Goal: Information Seeking & Learning: Learn about a topic

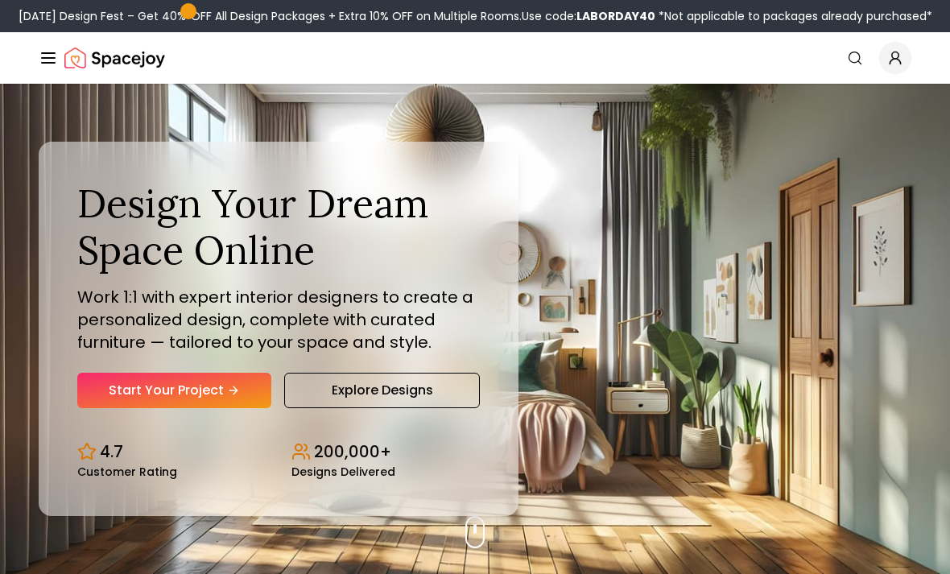
click at [229, 397] on icon "Hero section" at bounding box center [233, 390] width 13 height 13
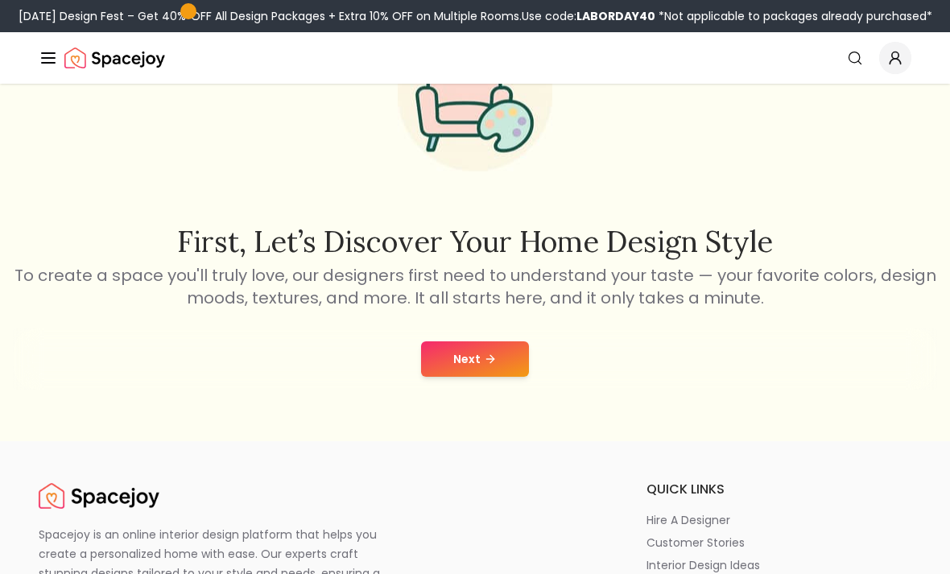
scroll to position [142, 0]
click at [449, 350] on button "Next" at bounding box center [475, 357] width 108 height 35
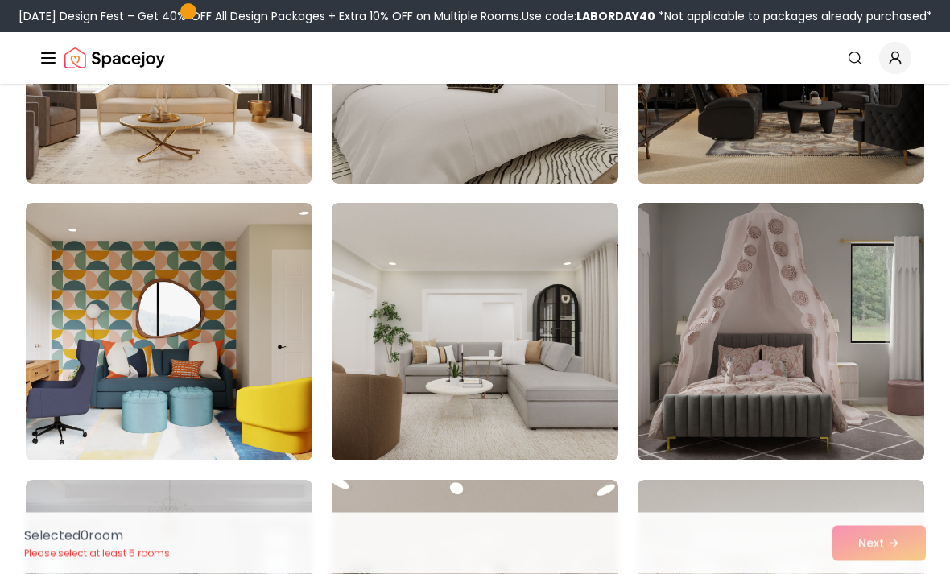
click at [869, 347] on img at bounding box center [780, 333] width 287 height 258
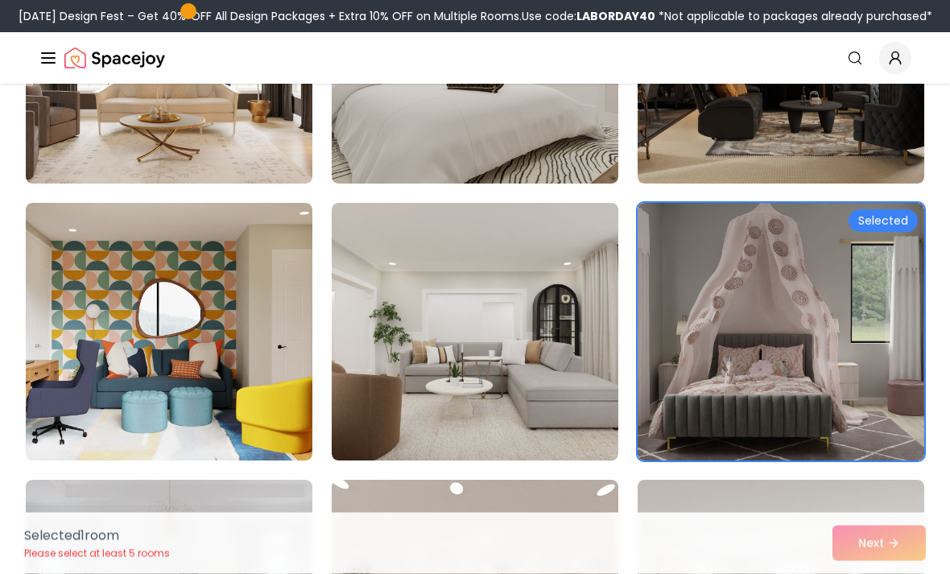
scroll to position [1124, 0]
click at [878, 338] on img at bounding box center [780, 332] width 287 height 258
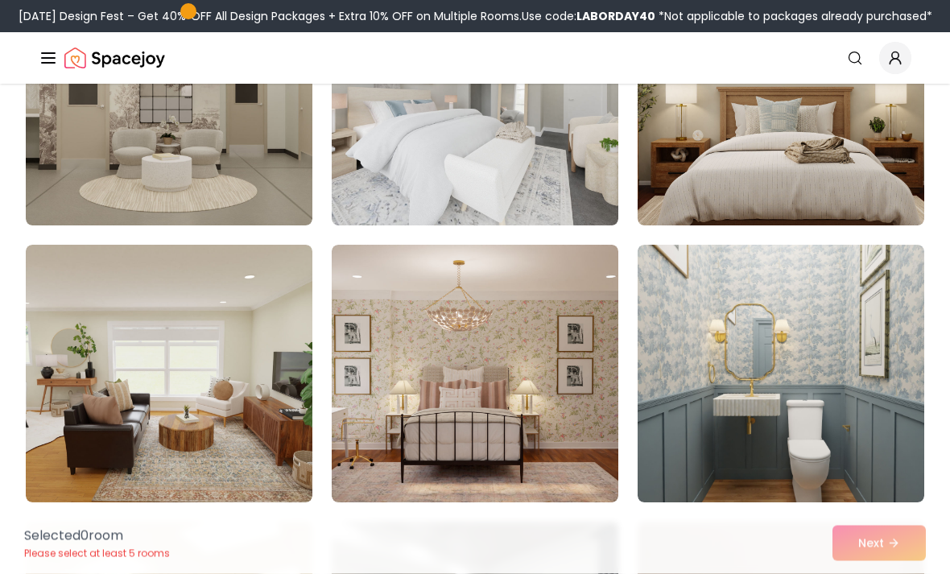
scroll to position [6342, 0]
click at [861, 343] on img at bounding box center [780, 374] width 287 height 258
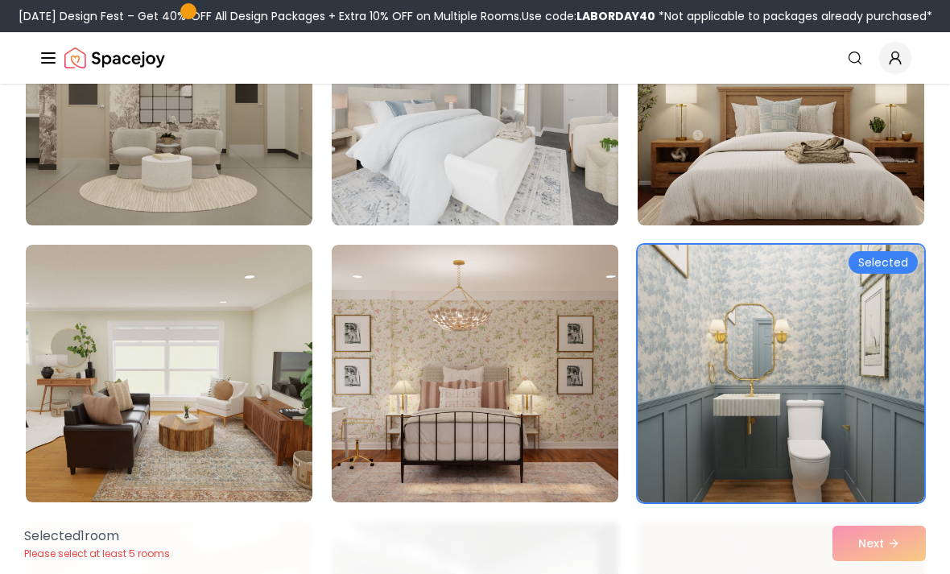
click at [864, 337] on img at bounding box center [780, 374] width 287 height 258
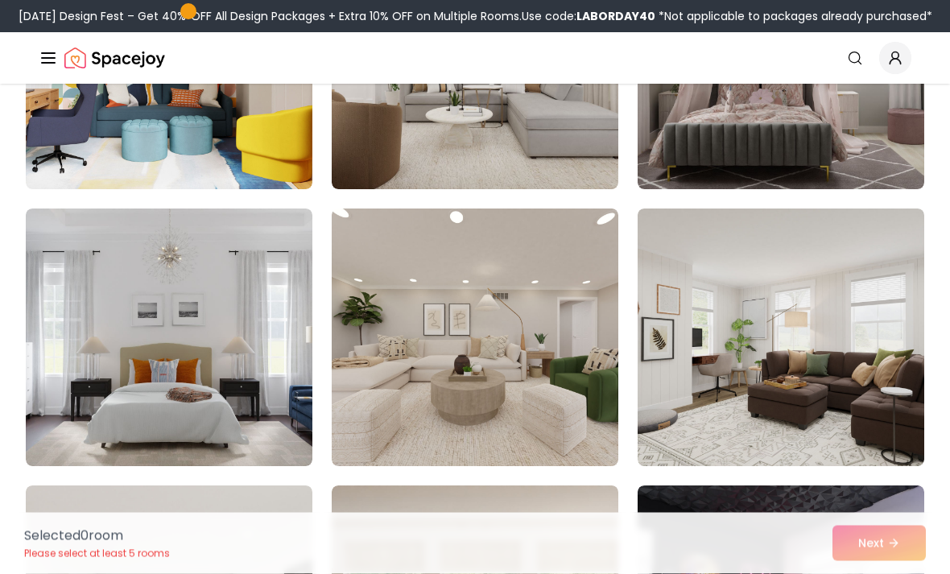
scroll to position [1395, 0]
click at [410, 377] on img at bounding box center [475, 337] width 287 height 258
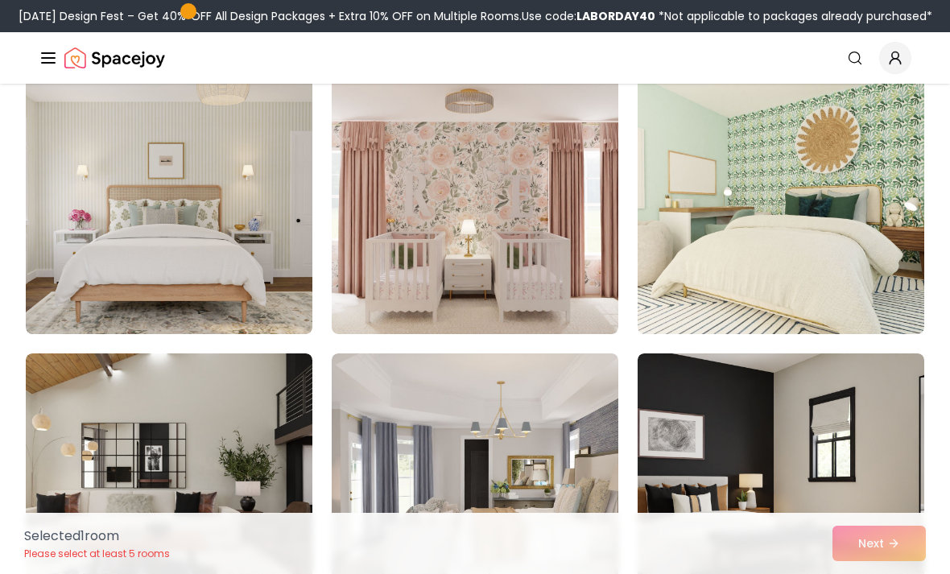
scroll to position [2080, 0]
click at [854, 208] on img at bounding box center [780, 206] width 287 height 258
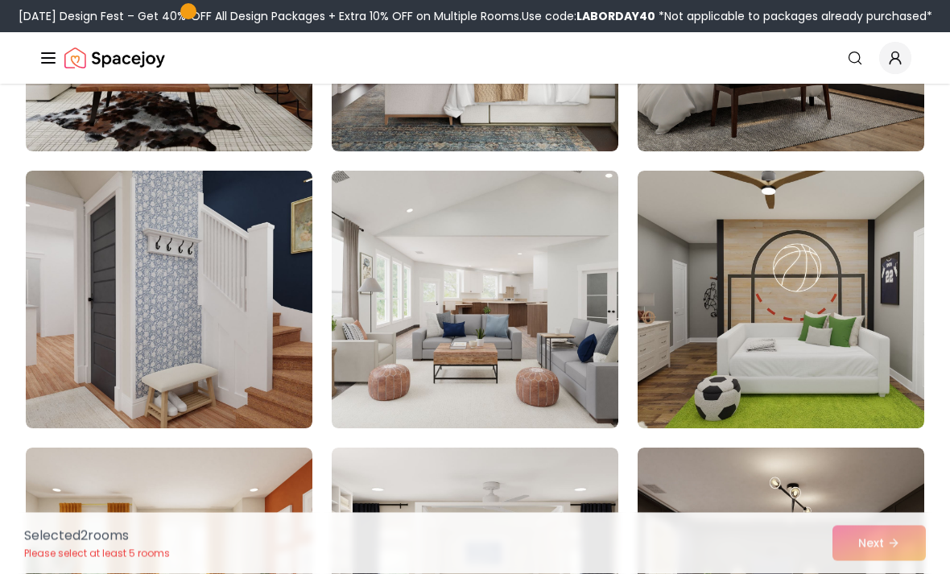
scroll to position [2539, 0]
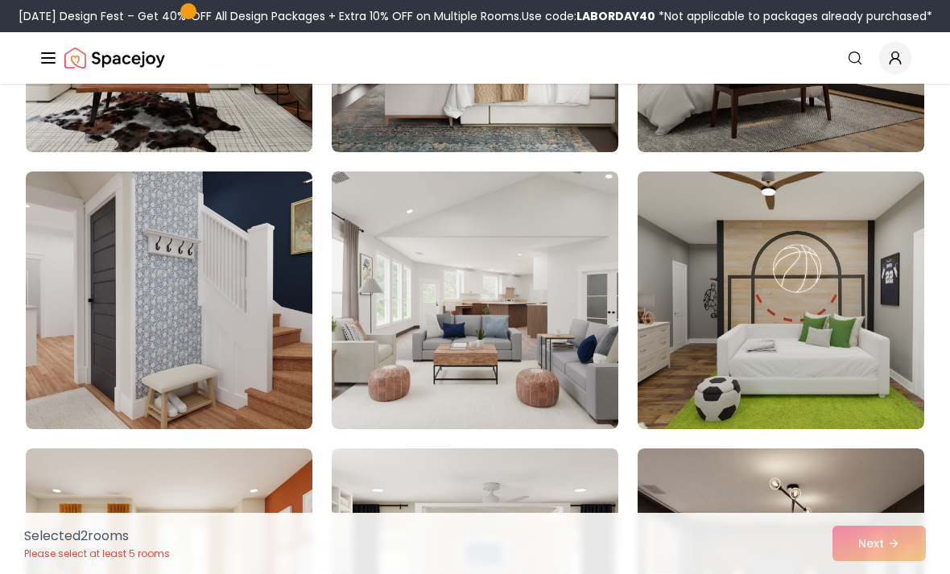
click at [93, 324] on img at bounding box center [169, 300] width 287 height 258
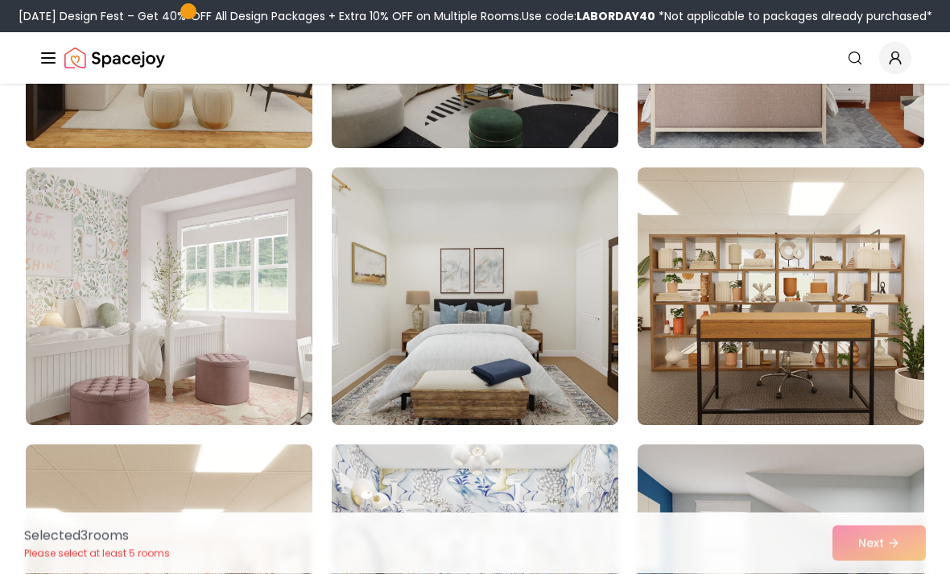
scroll to position [5589, 0]
click at [563, 329] on img at bounding box center [475, 296] width 287 height 258
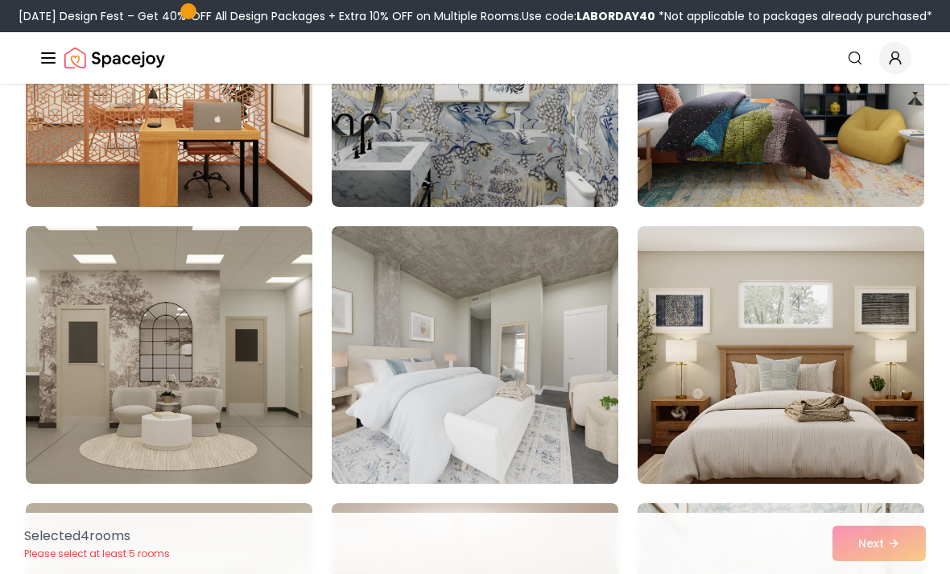
click at [864, 318] on img at bounding box center [780, 355] width 287 height 258
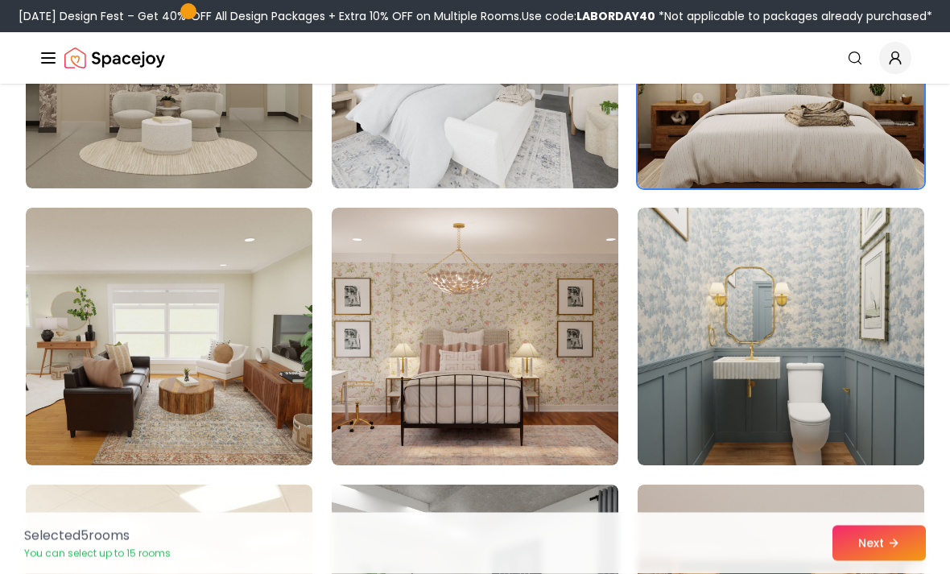
scroll to position [6379, 0]
click at [584, 361] on img at bounding box center [475, 337] width 287 height 258
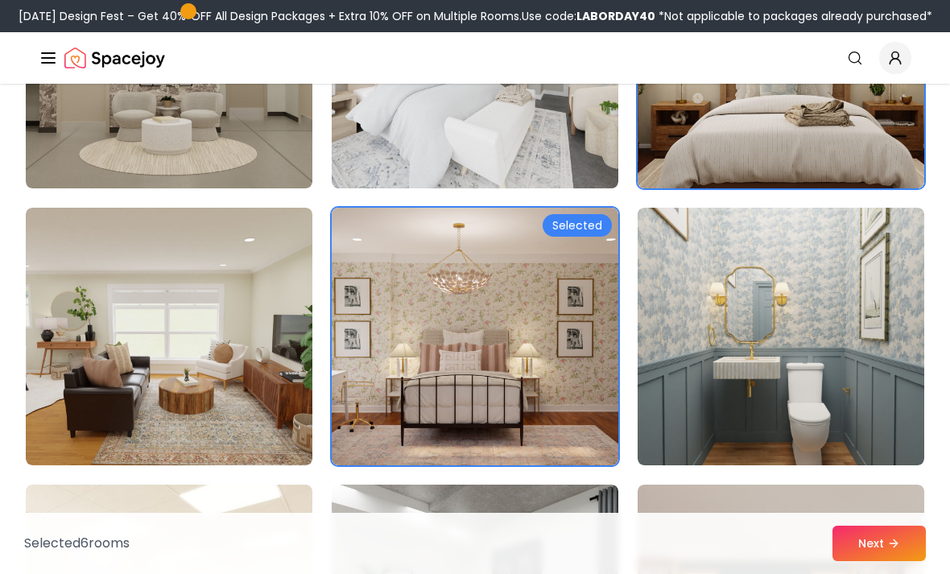
click at [800, 364] on img at bounding box center [780, 337] width 287 height 258
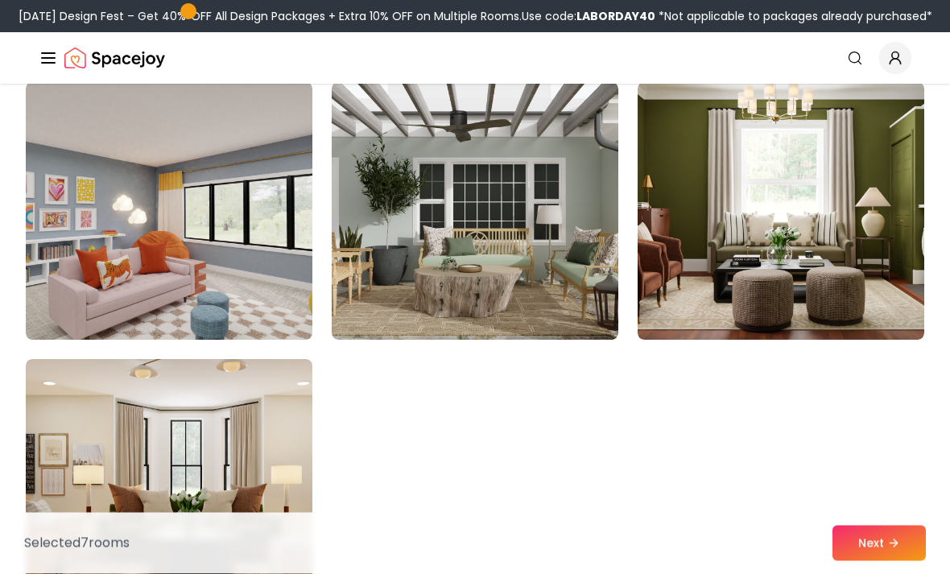
scroll to position [8997, 0]
click at [869, 295] on img at bounding box center [780, 211] width 287 height 258
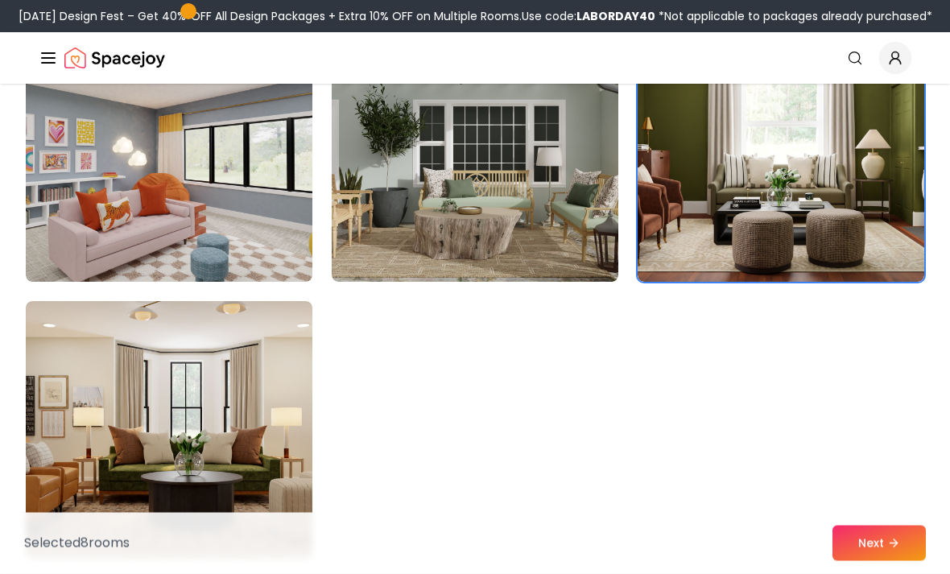
scroll to position [9055, 0]
click at [884, 561] on button "Next" at bounding box center [878, 543] width 93 height 35
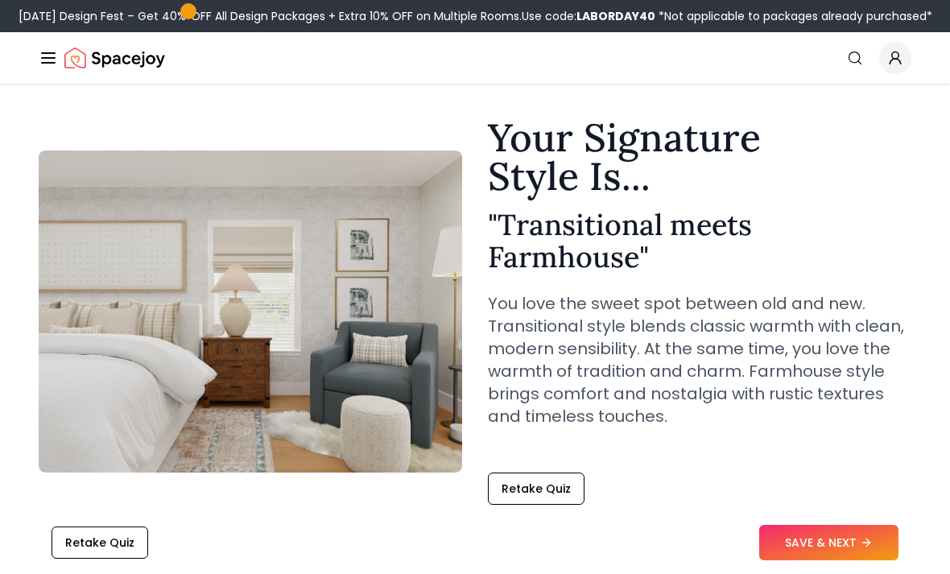
scroll to position [32, 0]
